Goal: Task Accomplishment & Management: Use online tool/utility

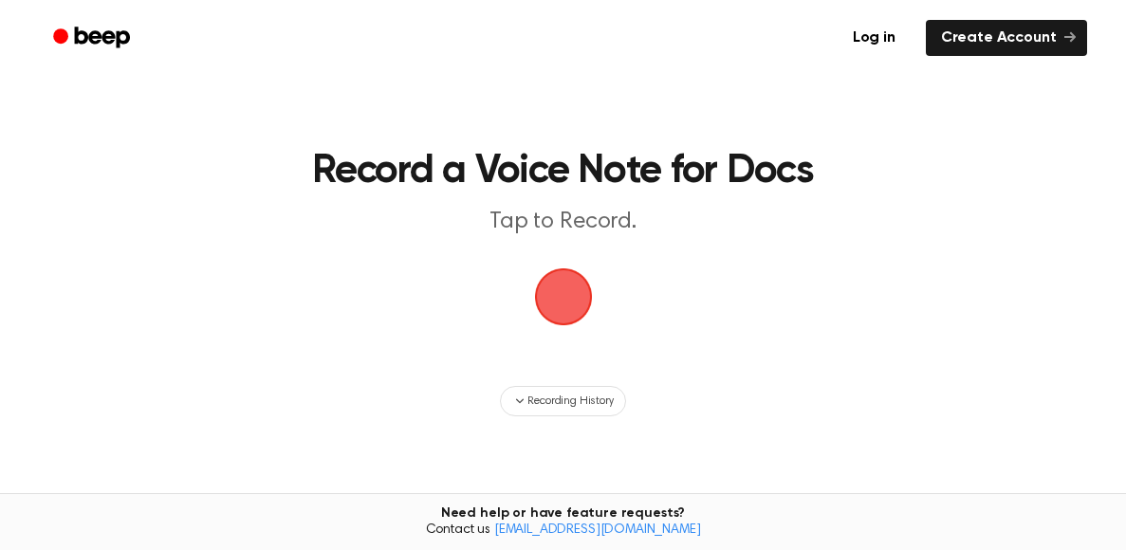
click at [561, 285] on span "button" at bounding box center [563, 296] width 73 height 73
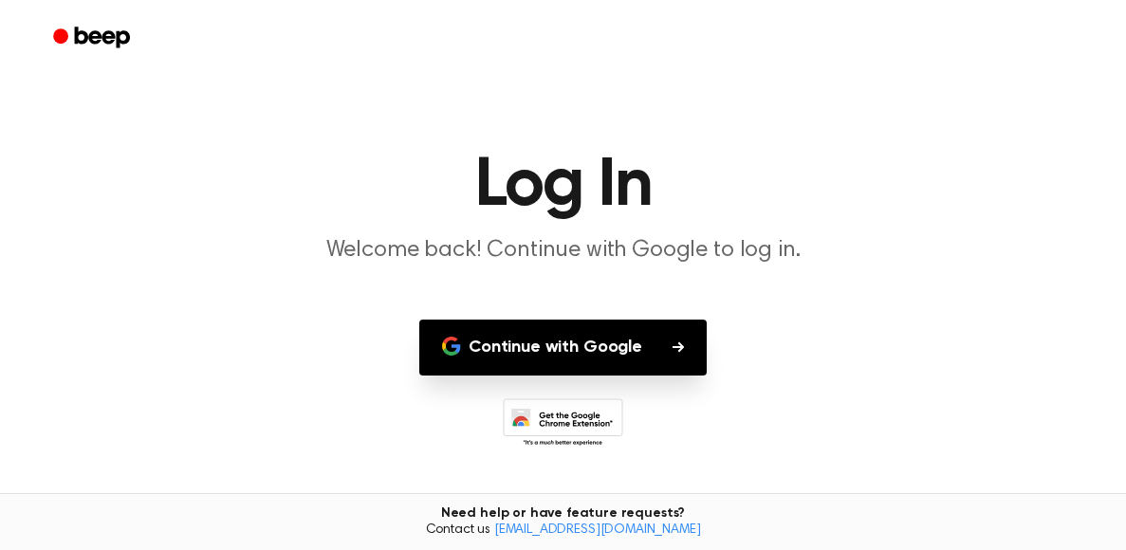
click at [513, 462] on main "Log In Welcome back! Continue with Google to log in. Continue with Google Don't…" at bounding box center [563, 292] width 1126 height 584
